Goal: Navigation & Orientation: Find specific page/section

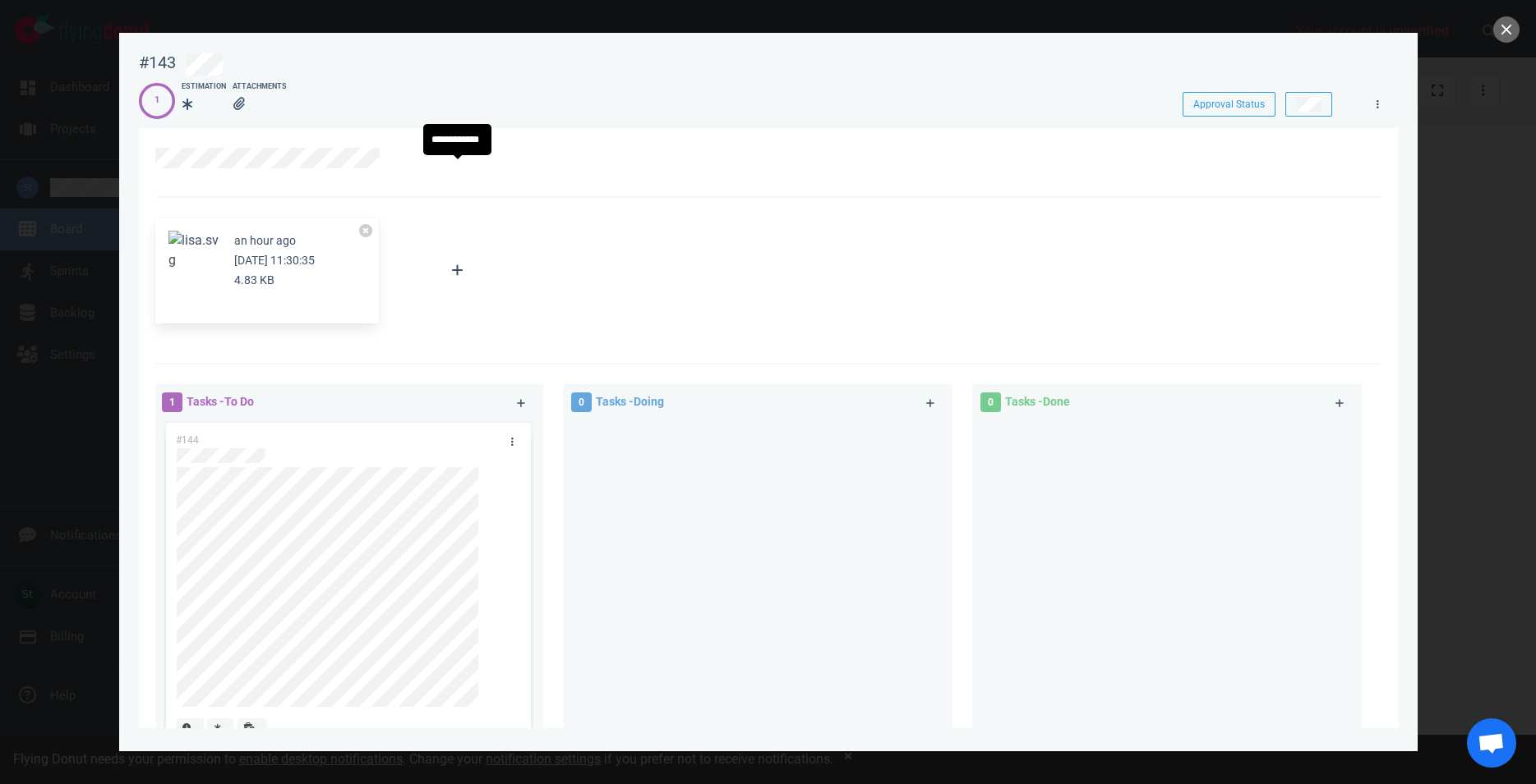
scroll to position [94, 0]
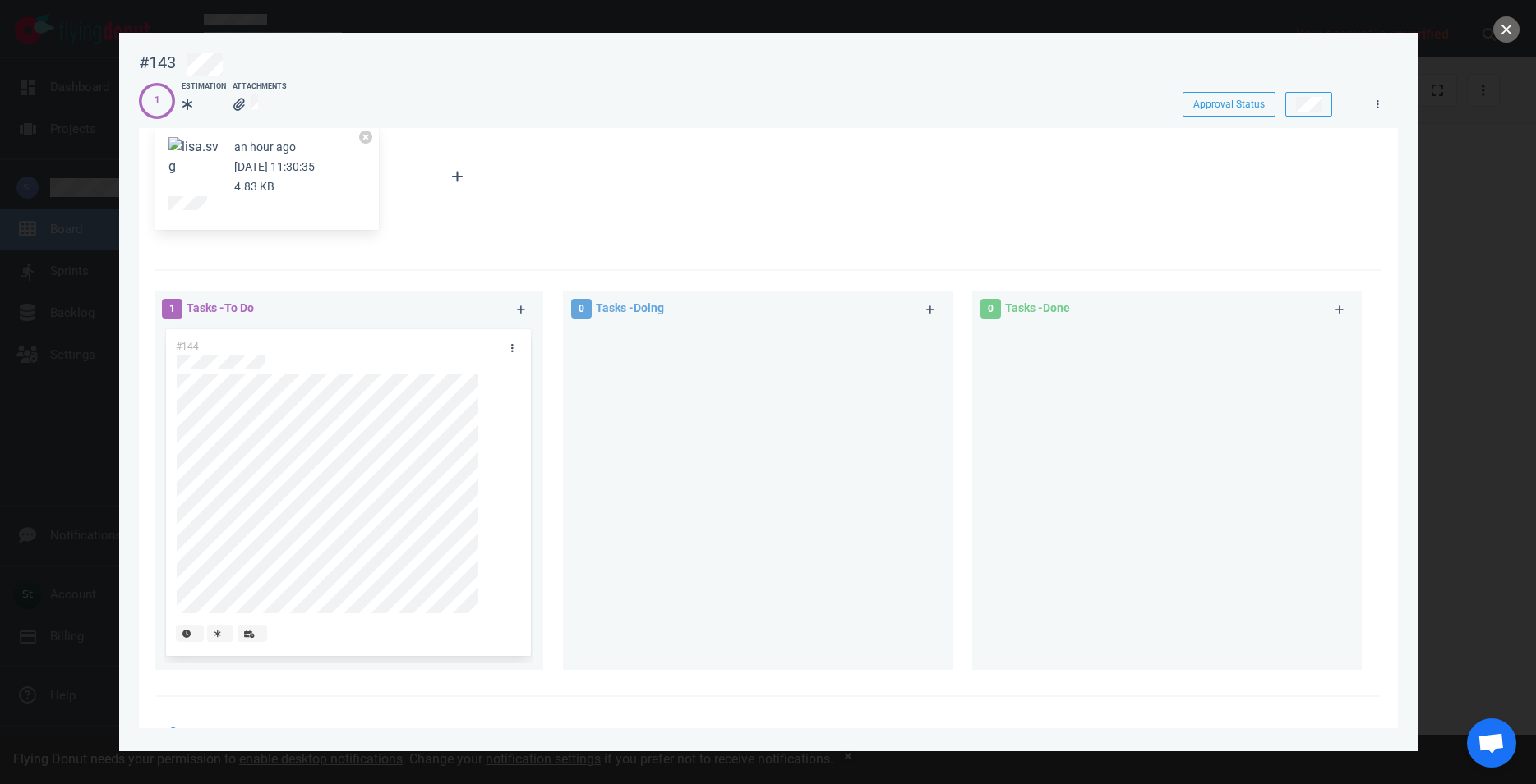
click at [982, 480] on div at bounding box center [1167, 491] width 370 height 331
click at [1502, 35] on button "close" at bounding box center [1505, 29] width 26 height 26
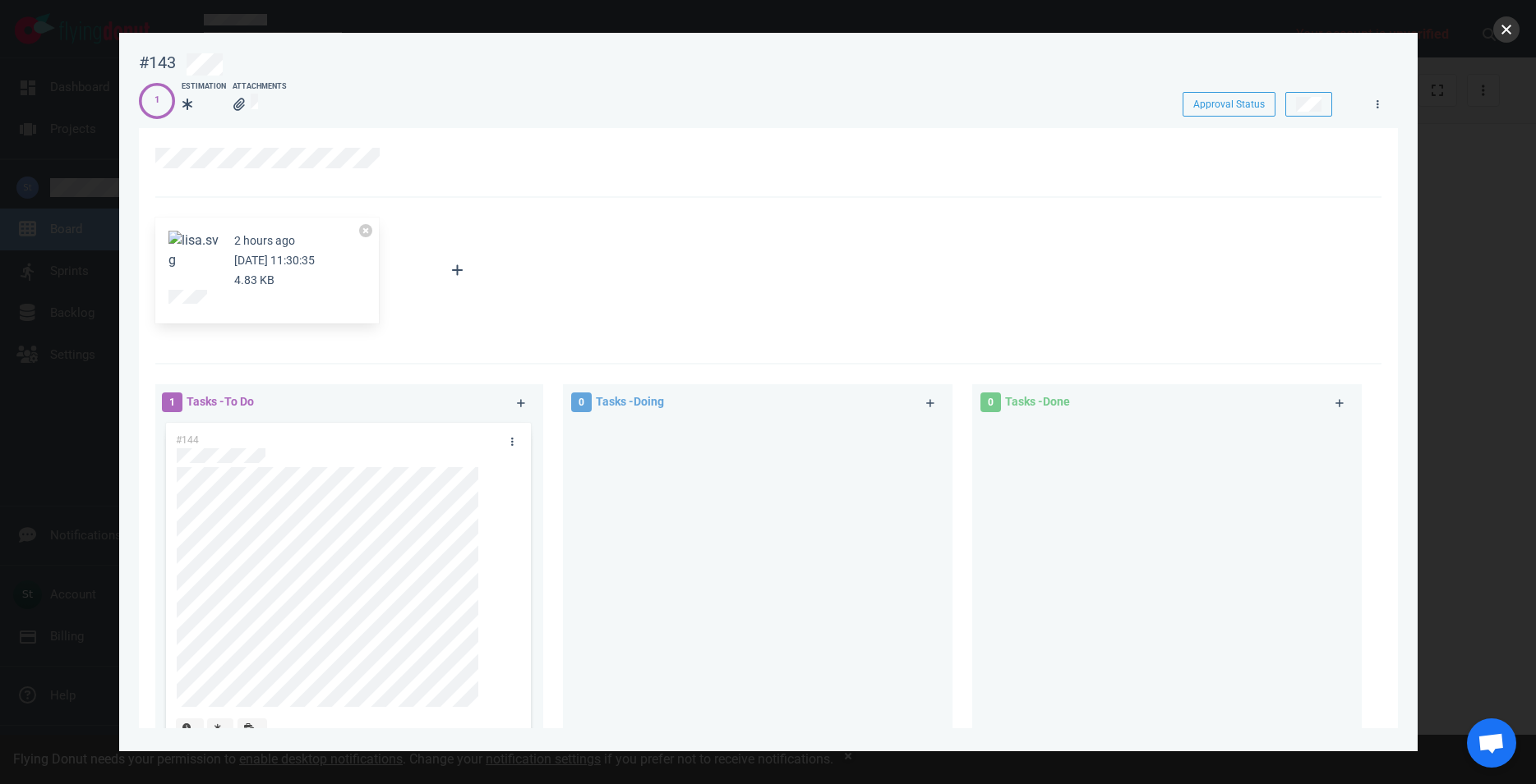
click at [1513, 33] on button "close" at bounding box center [1505, 29] width 26 height 26
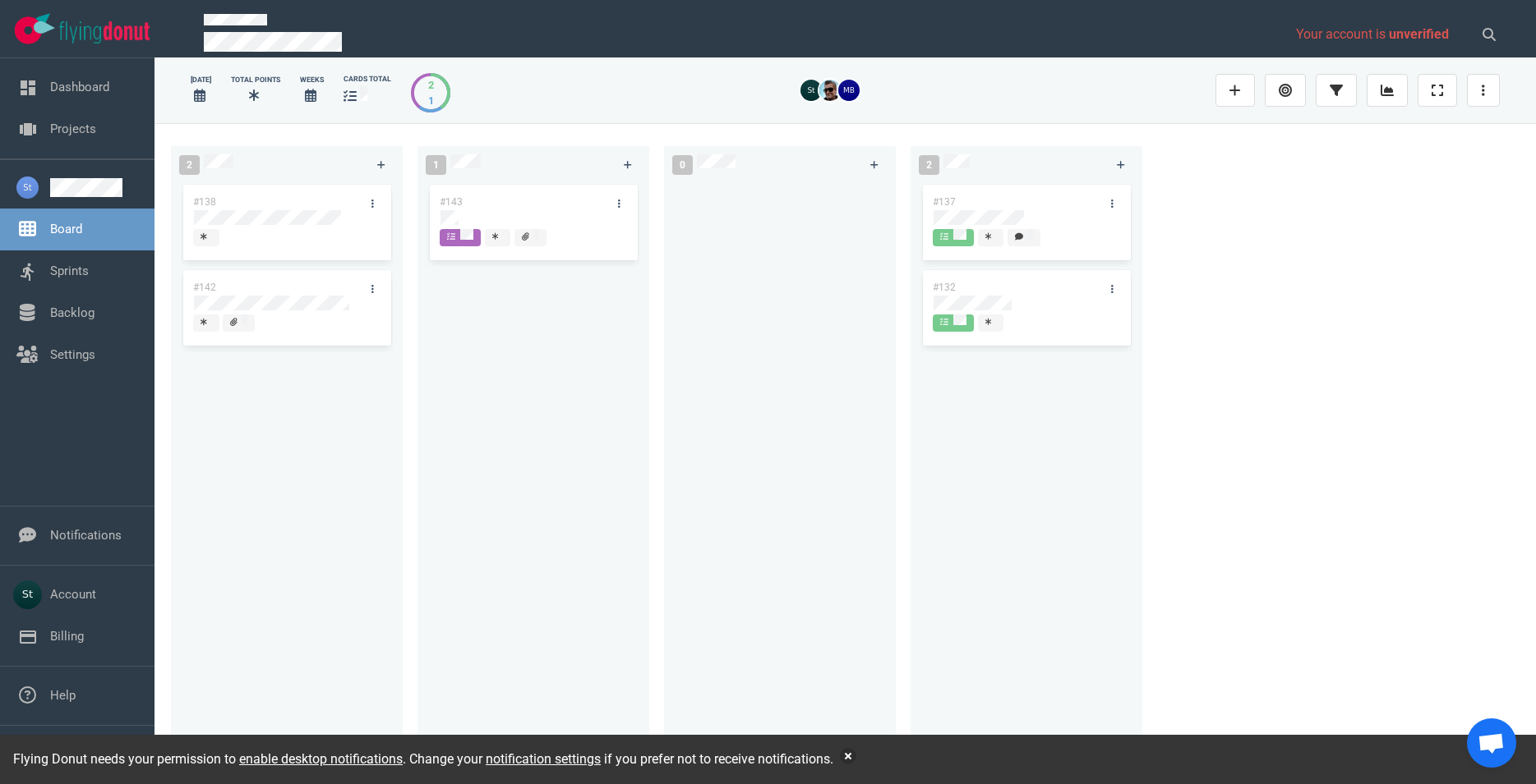
click at [491, 204] on div "#143" at bounding box center [517, 202] width 175 height 35
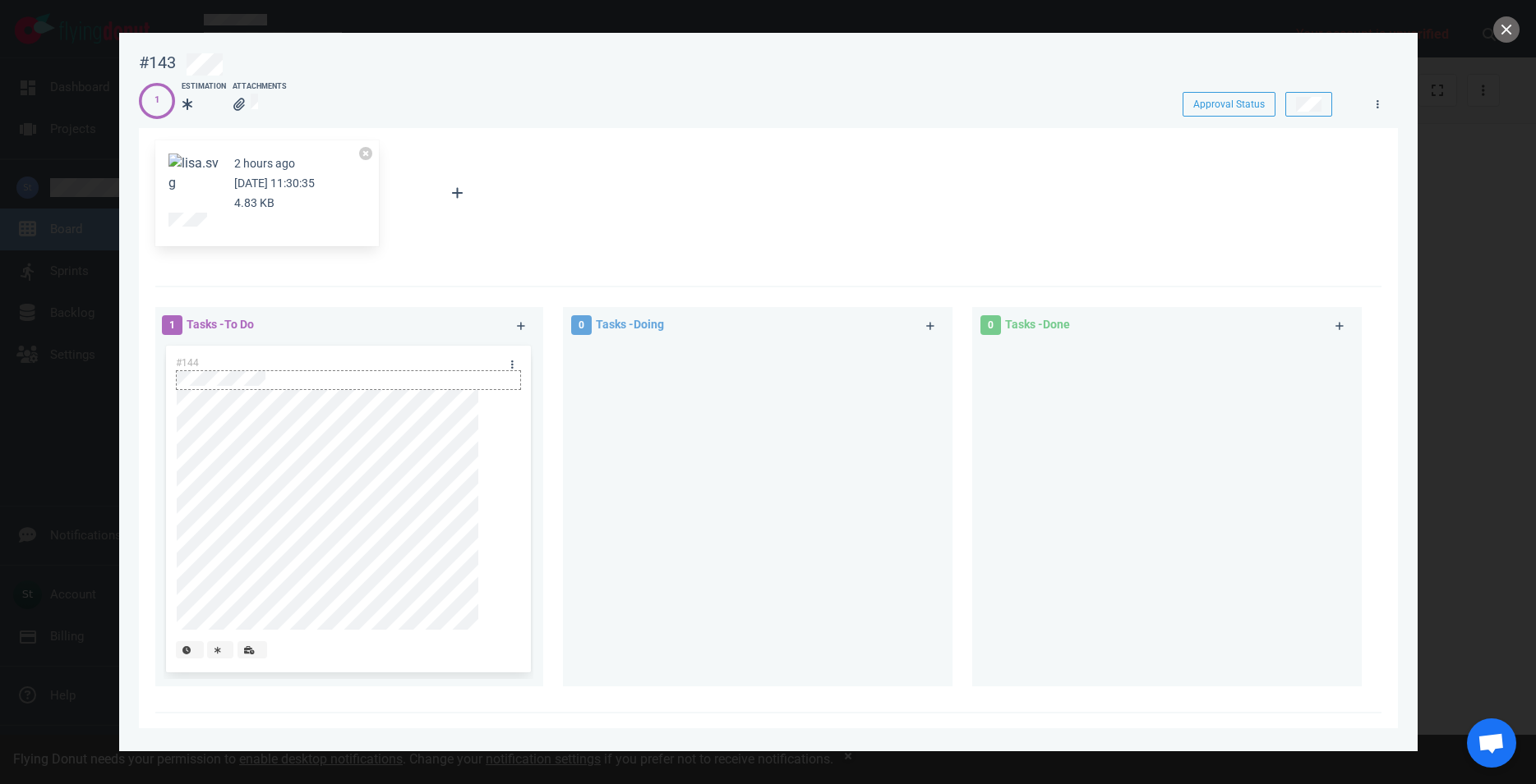
scroll to position [187, 0]
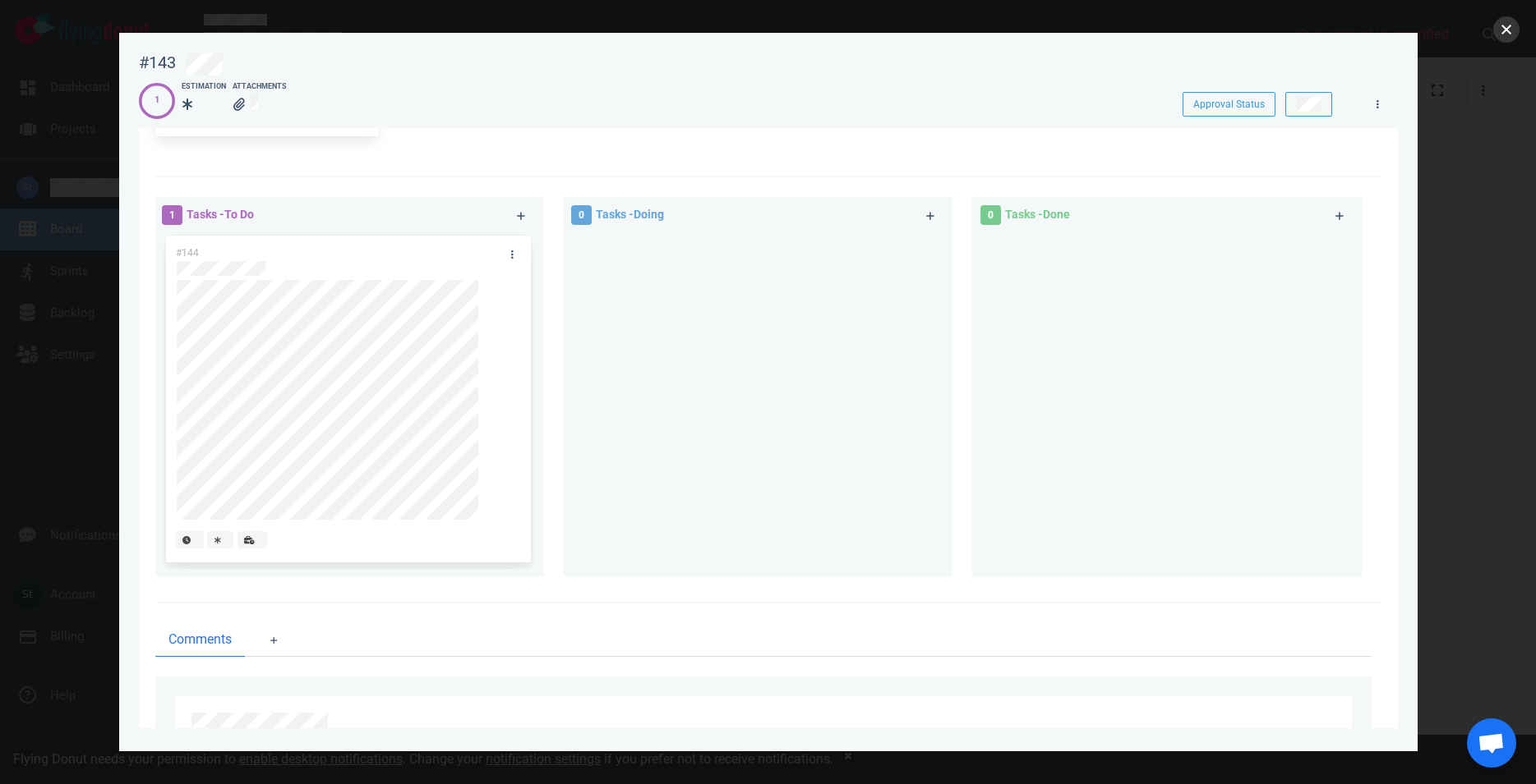
click at [1498, 35] on button "close" at bounding box center [1505, 29] width 26 height 26
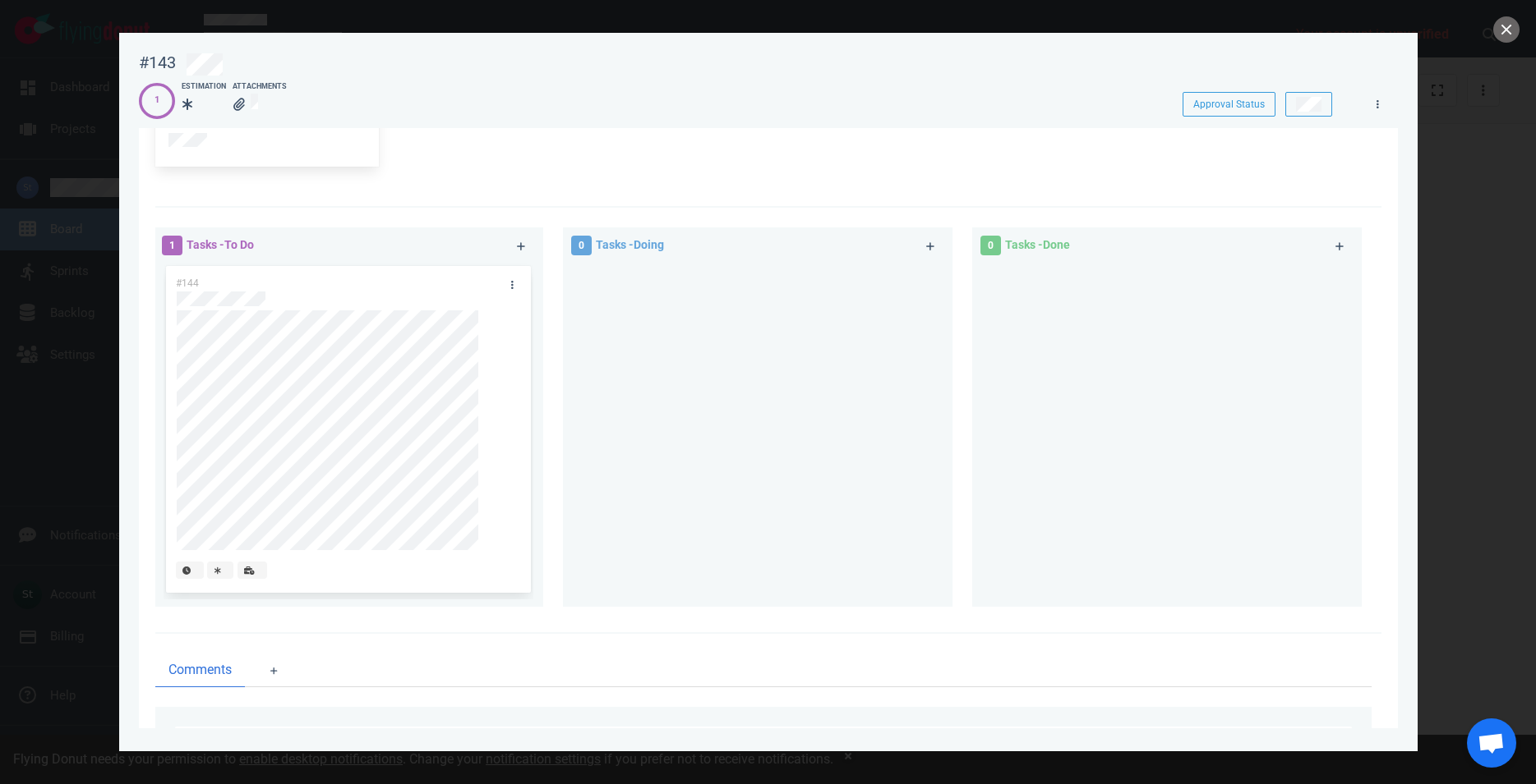
scroll to position [187, 0]
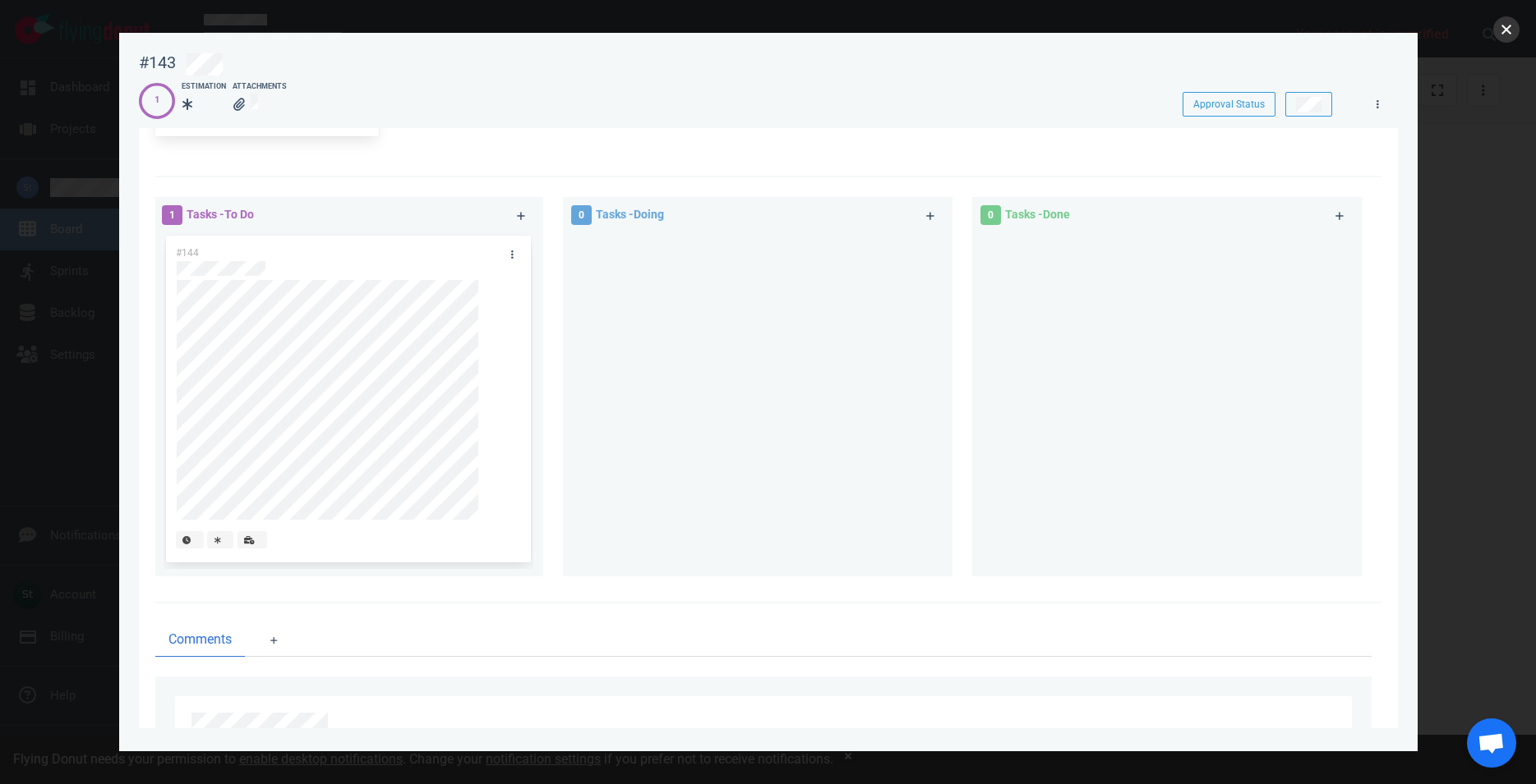
click at [1513, 26] on button "close" at bounding box center [1505, 29] width 26 height 26
